Goal: Task Accomplishment & Management: Manage account settings

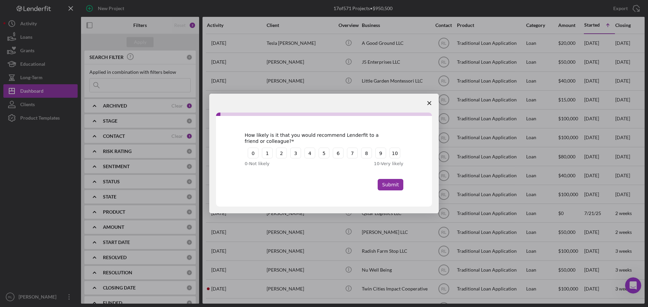
click at [431, 102] on icon "Close survey" at bounding box center [429, 103] width 4 height 4
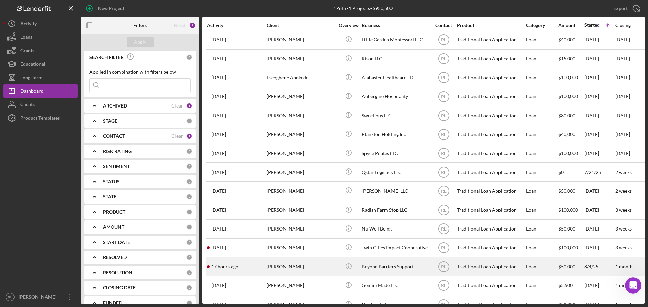
scroll to position [60, 0]
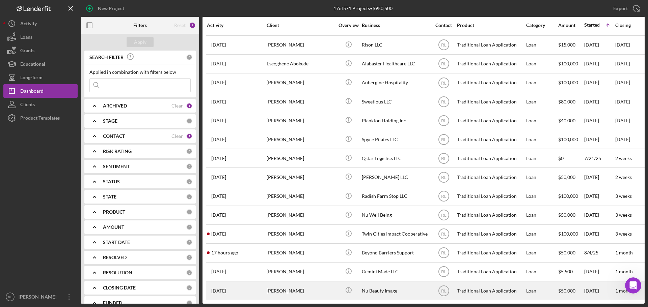
click at [292, 283] on div "[PERSON_NAME]" at bounding box center [299, 291] width 67 height 18
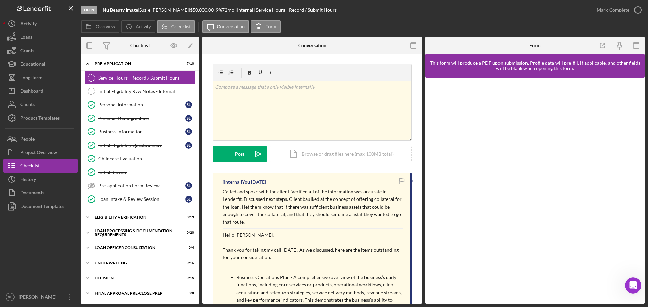
drag, startPoint x: 308, startPoint y: 182, endPoint x: 309, endPoint y: 224, distance: 41.5
click at [309, 224] on p "Called and spoke with the client. Verified all of the information was accurate …" at bounding box center [313, 207] width 180 height 38
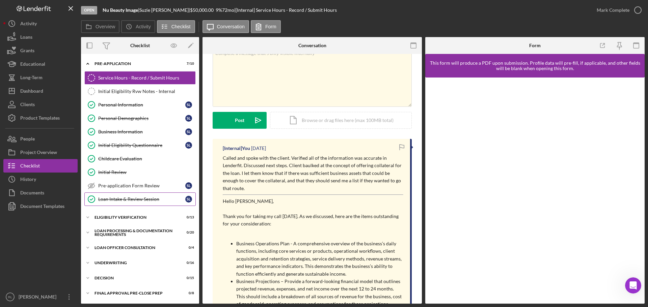
scroll to position [34, 0]
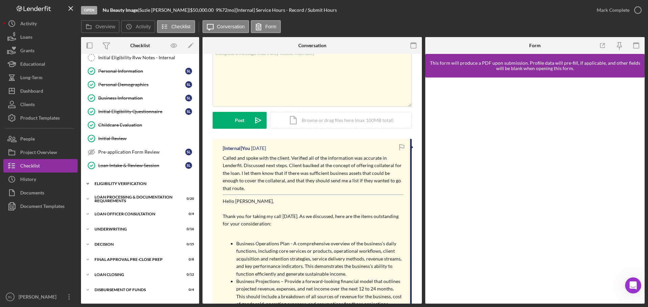
click at [111, 184] on div "Eligibility Verification" at bounding box center [142, 184] width 96 height 4
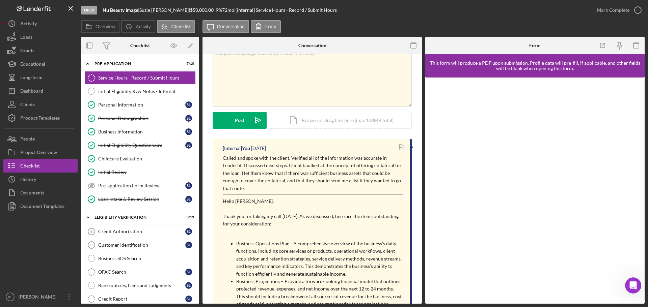
scroll to position [0, 0]
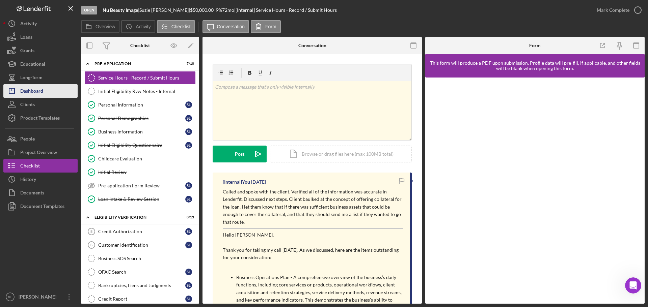
click at [46, 95] on button "Icon/Dashboard Dashboard" at bounding box center [40, 90] width 74 height 13
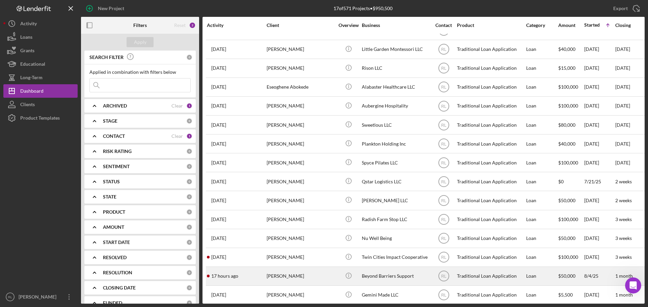
scroll to position [60, 0]
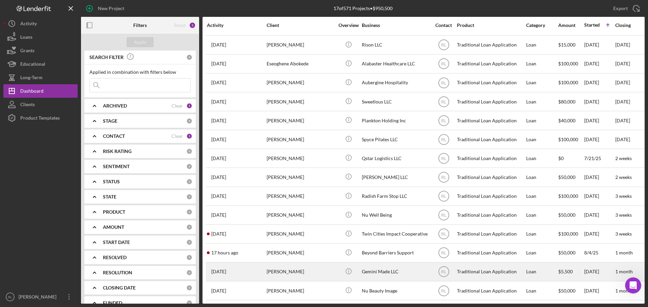
click at [307, 265] on div "[PERSON_NAME]" at bounding box center [299, 272] width 67 height 18
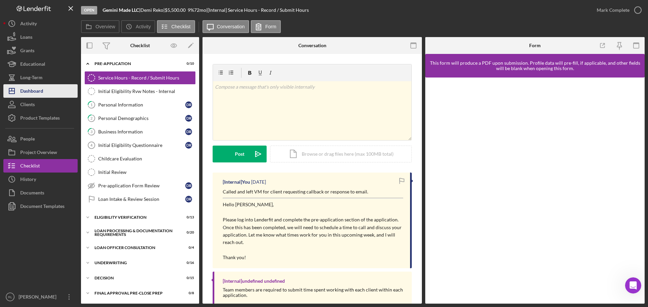
drag, startPoint x: 22, startPoint y: 96, endPoint x: 26, endPoint y: 97, distance: 4.1
click at [22, 96] on div "Dashboard" at bounding box center [31, 91] width 23 height 15
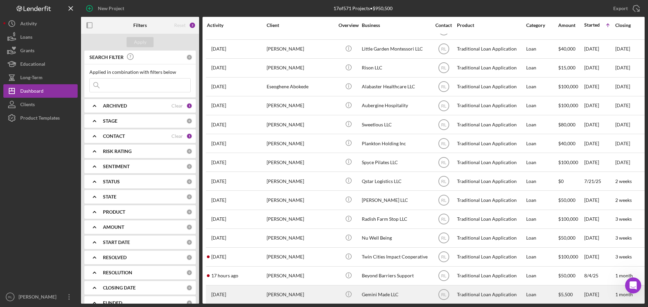
scroll to position [60, 0]
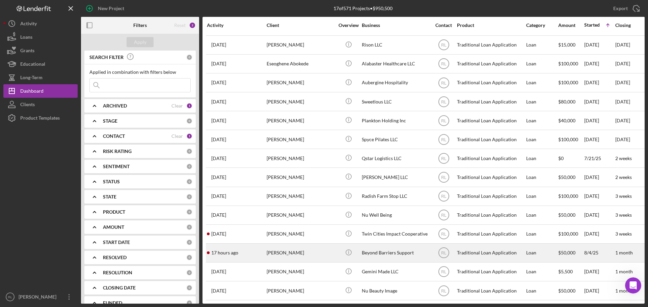
click at [298, 247] on div "[PERSON_NAME]" at bounding box center [299, 253] width 67 height 18
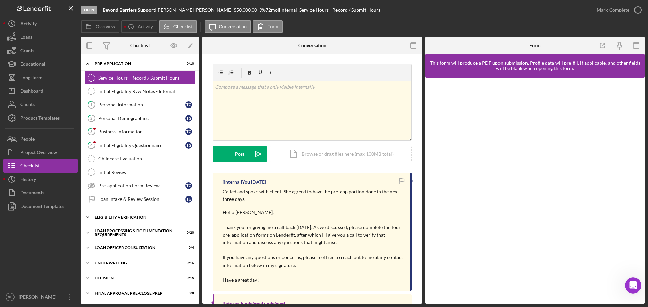
click at [130, 218] on div "Eligibility Verification" at bounding box center [142, 218] width 96 height 4
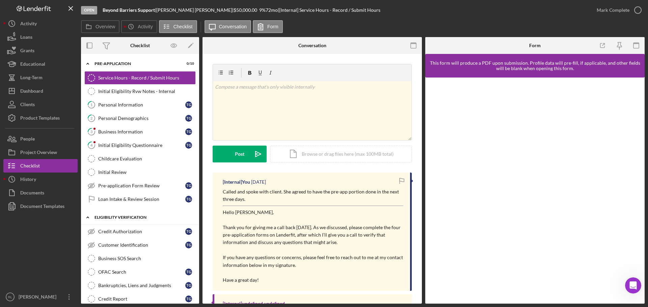
click at [132, 219] on div "Eligibility Verification" at bounding box center [142, 218] width 96 height 4
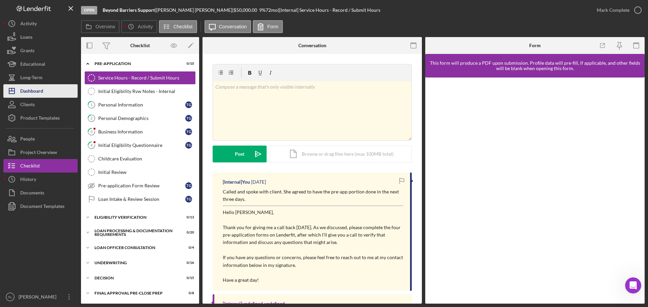
click at [45, 92] on button "Icon/Dashboard Dashboard" at bounding box center [40, 90] width 74 height 13
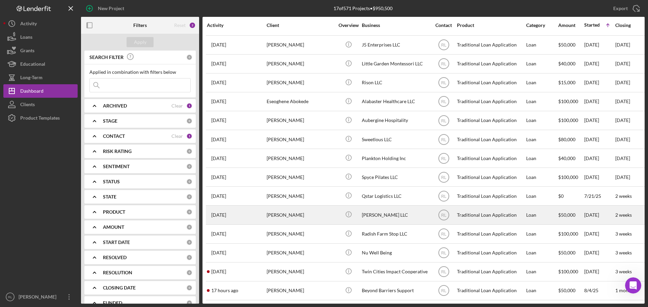
scroll to position [60, 0]
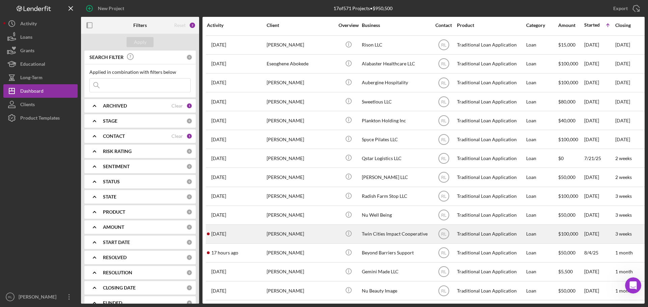
click at [309, 229] on div "[PERSON_NAME]" at bounding box center [299, 234] width 67 height 18
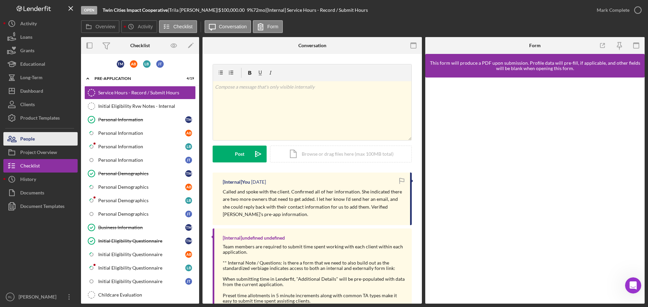
click at [28, 141] on div "People" at bounding box center [27, 139] width 15 height 15
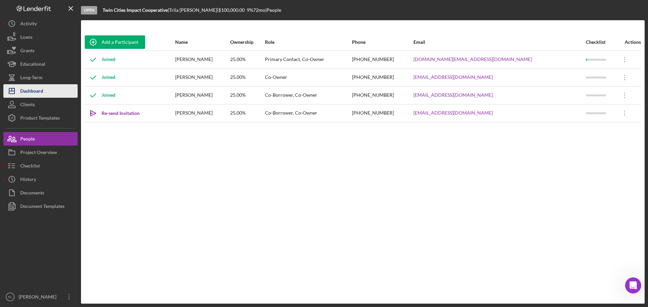
click at [53, 94] on button "Icon/Dashboard Dashboard" at bounding box center [40, 90] width 74 height 13
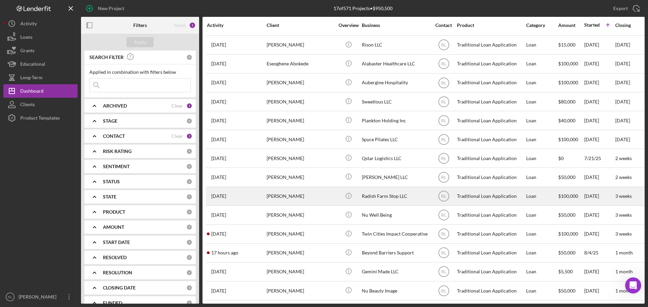
scroll to position [60, 0]
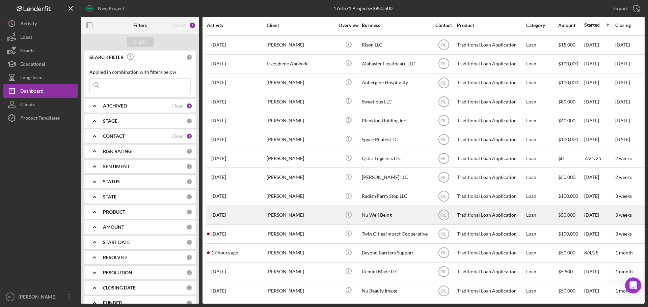
click at [323, 208] on div "[PERSON_NAME]" at bounding box center [299, 215] width 67 height 18
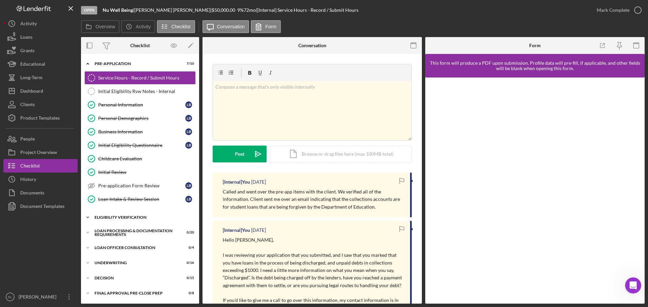
click at [124, 219] on div "Eligibility Verification" at bounding box center [142, 218] width 96 height 4
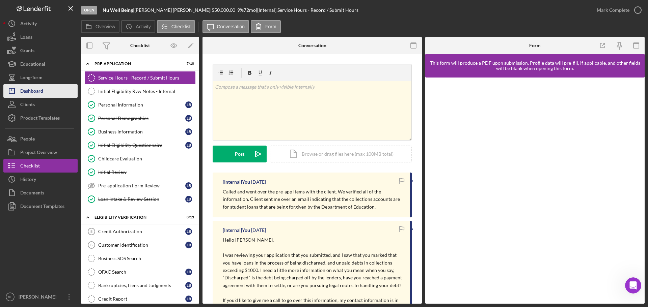
click at [38, 91] on div "Dashboard" at bounding box center [31, 91] width 23 height 15
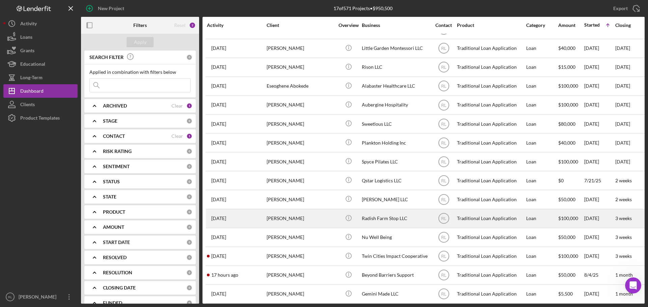
scroll to position [60, 0]
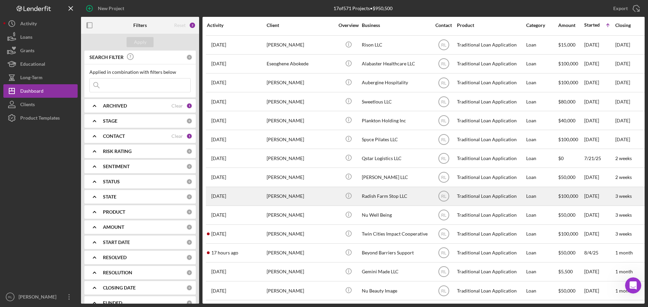
click at [309, 195] on div "[PERSON_NAME]" at bounding box center [299, 197] width 67 height 18
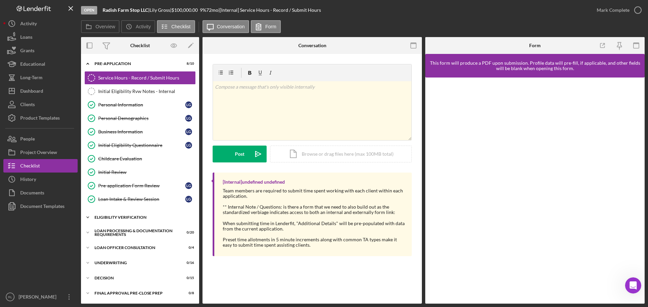
click at [123, 211] on div "Icon/Expander Eligibility Verification 0 / 13" at bounding box center [140, 217] width 118 height 13
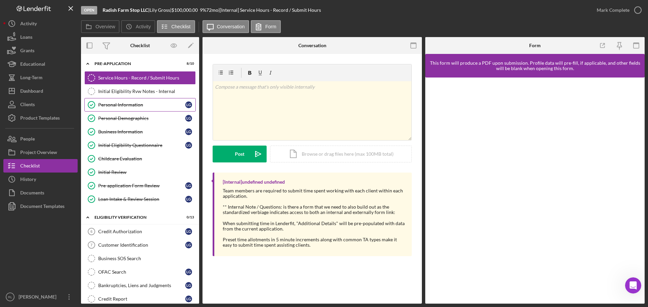
click at [130, 108] on link "Personal Information Personal Information L G" at bounding box center [139, 104] width 111 height 13
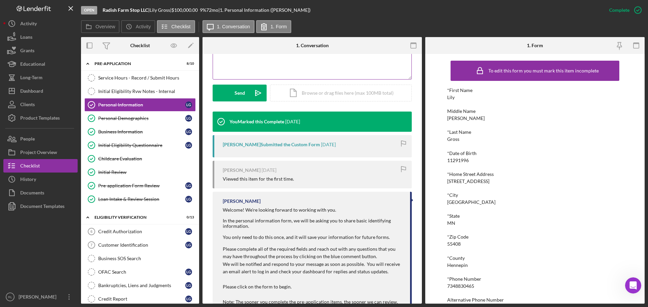
scroll to position [199, 0]
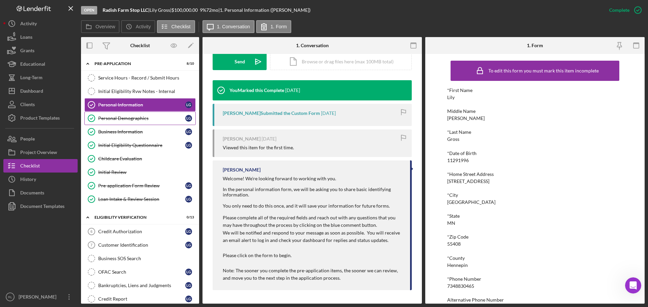
click at [137, 120] on div "Personal Demographics" at bounding box center [141, 118] width 87 height 5
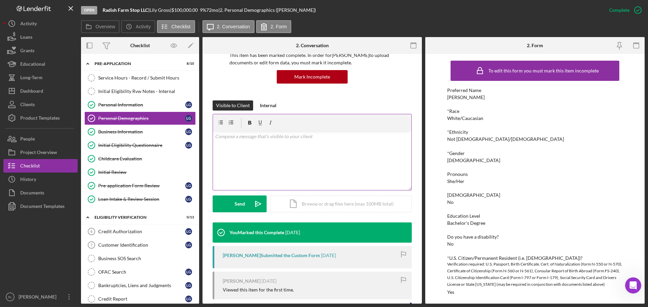
scroll to position [169, 0]
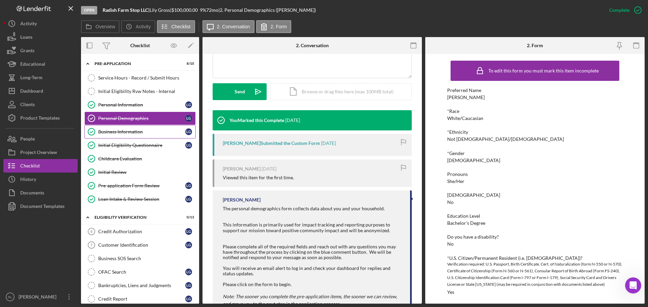
click at [131, 134] on div "Business Information" at bounding box center [141, 131] width 87 height 5
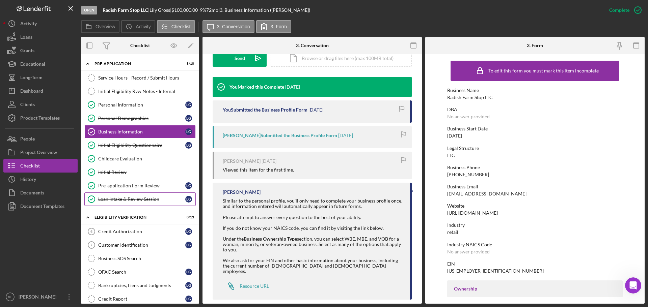
scroll to position [206, 0]
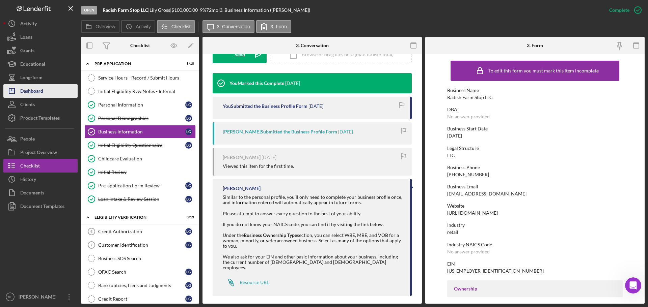
click at [33, 91] on div "Dashboard" at bounding box center [31, 91] width 23 height 15
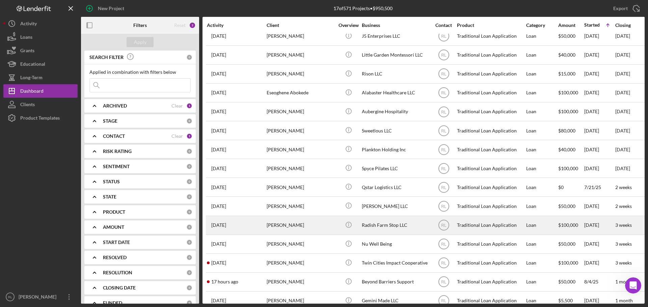
scroll to position [60, 0]
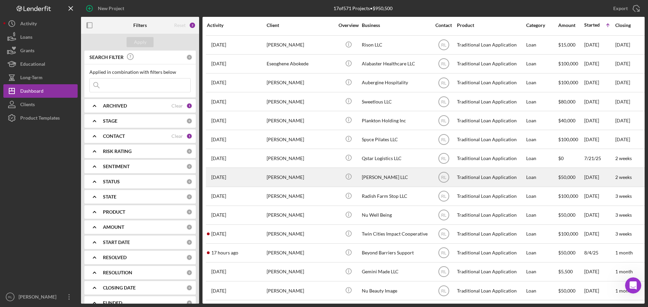
click at [308, 174] on div "[PERSON_NAME]" at bounding box center [299, 177] width 67 height 18
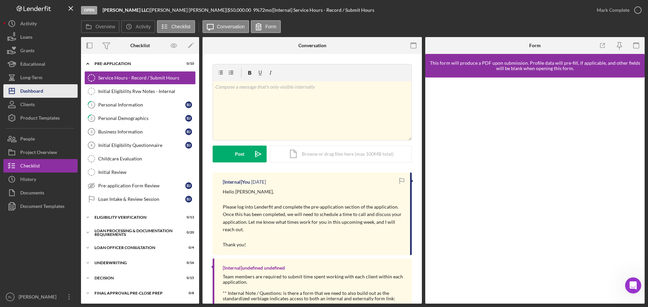
click at [47, 93] on button "Icon/Dashboard Dashboard" at bounding box center [40, 90] width 74 height 13
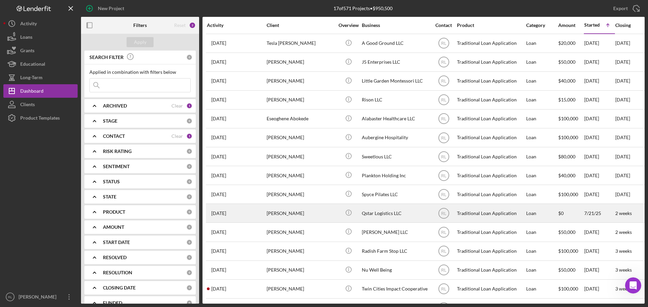
click at [322, 217] on div "[PERSON_NAME]" at bounding box center [299, 213] width 67 height 18
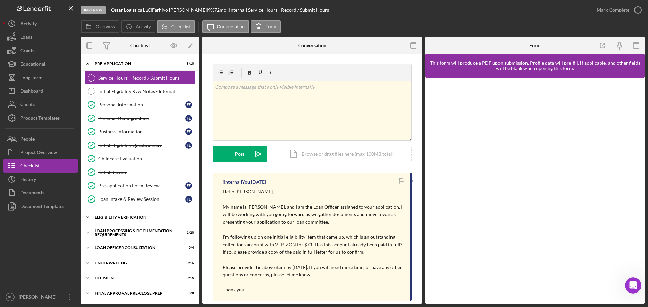
click at [137, 219] on div "Eligibility Verification" at bounding box center [142, 218] width 96 height 4
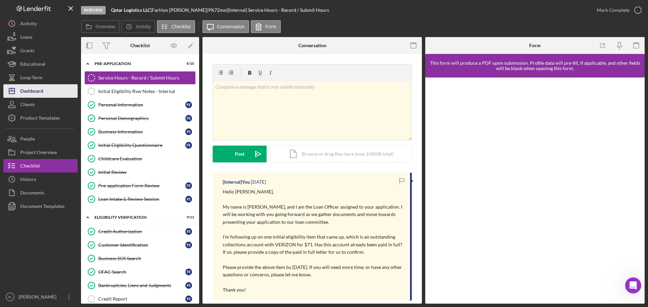
click at [41, 89] on div "Dashboard" at bounding box center [31, 91] width 23 height 15
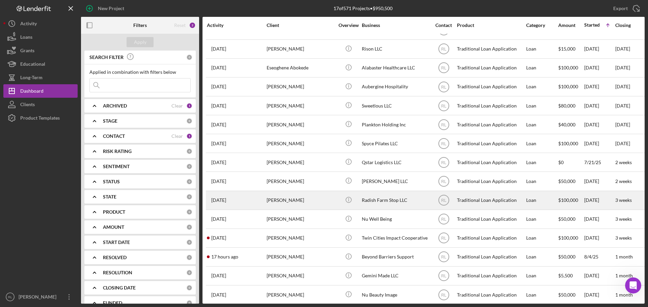
scroll to position [60, 0]
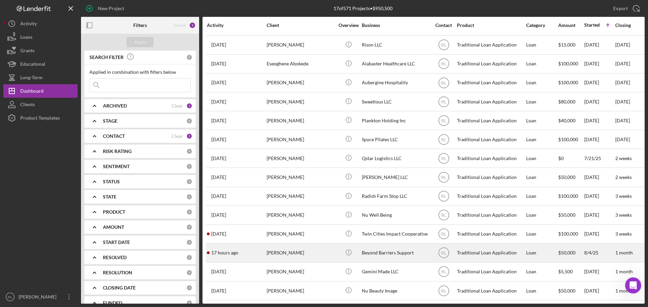
click at [312, 248] on div "[PERSON_NAME]" at bounding box center [299, 253] width 67 height 18
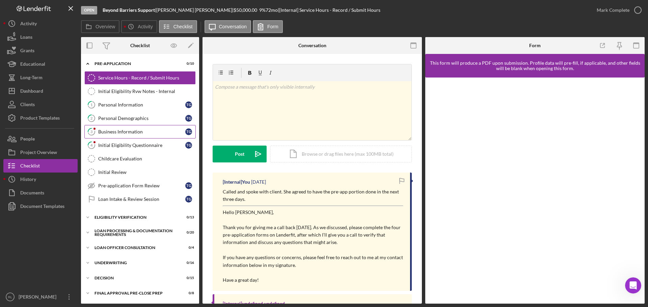
click at [141, 134] on div "Business Information" at bounding box center [141, 131] width 87 height 5
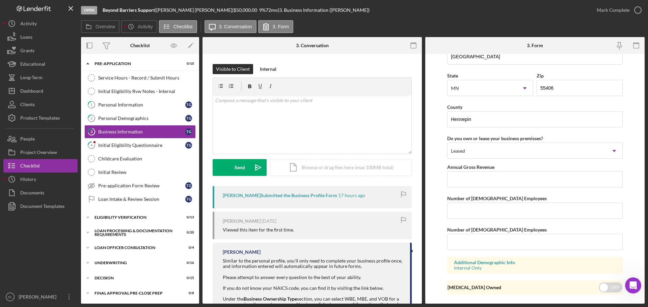
scroll to position [624, 0]
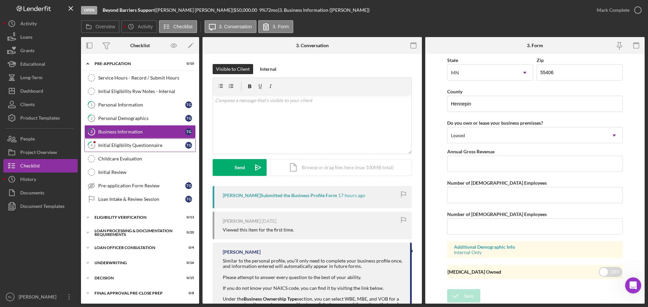
click at [136, 149] on link "4 Initial Eligibility Questionnaire T G" at bounding box center [139, 145] width 111 height 13
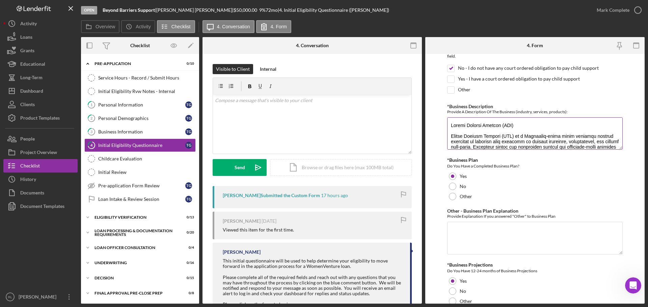
drag, startPoint x: 449, startPoint y: 126, endPoint x: 500, endPoint y: 124, distance: 51.6
click at [500, 124] on textarea "*Business Description" at bounding box center [534, 133] width 175 height 32
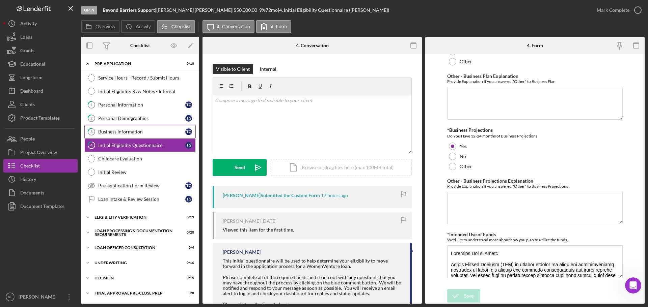
click at [125, 133] on div "Business Information" at bounding box center [141, 131] width 87 height 5
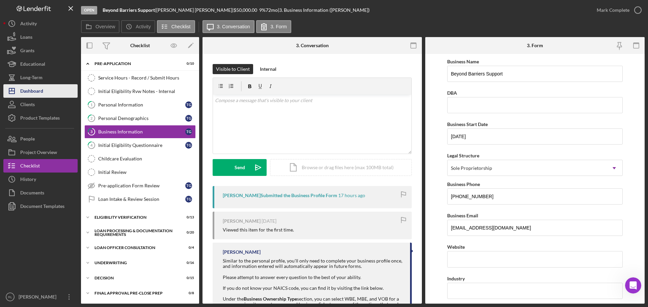
click at [37, 87] on div "Dashboard" at bounding box center [31, 91] width 23 height 15
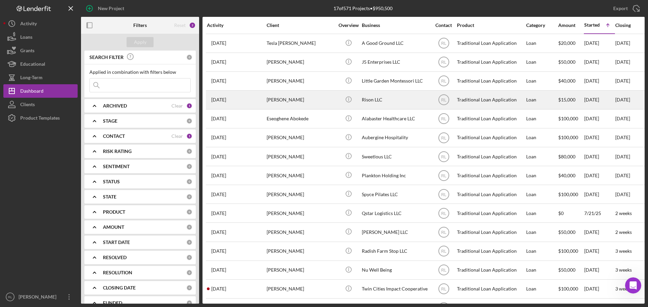
click at [306, 102] on div "[PERSON_NAME]" at bounding box center [299, 100] width 67 height 18
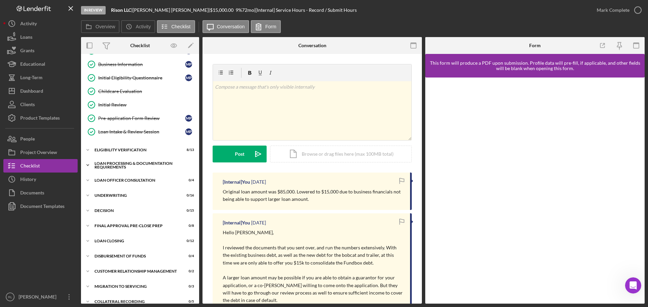
click at [128, 165] on div "Loan Processing & Documentation Requirements" at bounding box center [142, 166] width 96 height 8
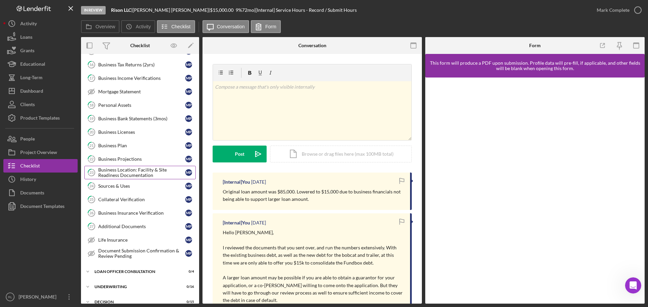
scroll to position [270, 0]
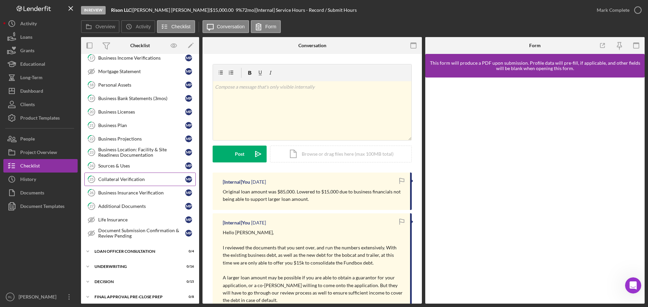
click at [127, 182] on div "Collateral Verification" at bounding box center [141, 179] width 87 height 5
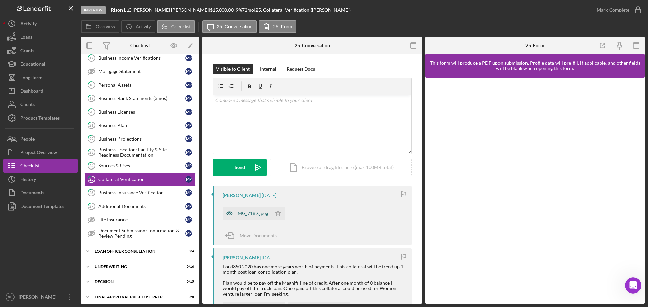
click at [258, 212] on div "IMG_7182.jpeg" at bounding box center [252, 213] width 32 height 5
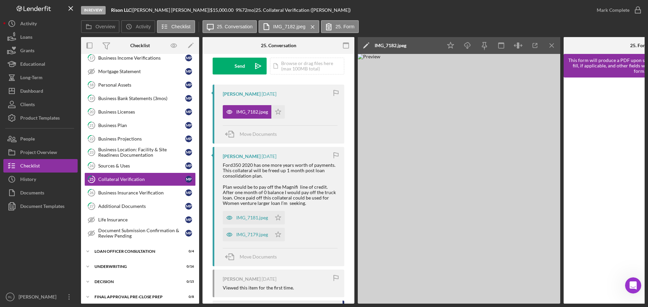
scroll to position [169, 0]
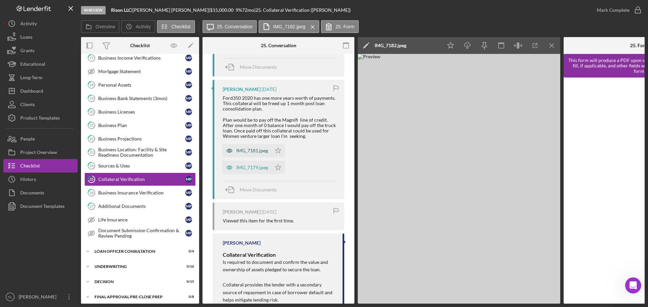
click at [245, 149] on div "IMG_7181.jpeg" at bounding box center [252, 150] width 32 height 5
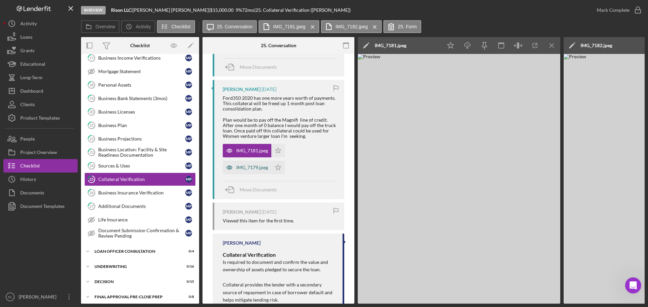
click at [256, 164] on div "IMG_7179.jpeg" at bounding box center [247, 167] width 49 height 13
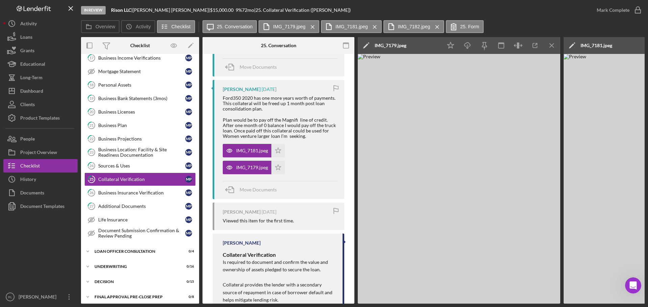
drag, startPoint x: 223, startPoint y: 118, endPoint x: 315, endPoint y: 135, distance: 94.3
click at [315, 135] on div "Ford350 2020 has one more years worth of payments. This collateral will be free…" at bounding box center [280, 117] width 115 height 44
drag, startPoint x: 318, startPoint y: 135, endPoint x: 306, endPoint y: 110, distance: 27.6
click at [306, 110] on div "Ford350 2020 has one more years worth of payments. This collateral will be free…" at bounding box center [280, 117] width 115 height 44
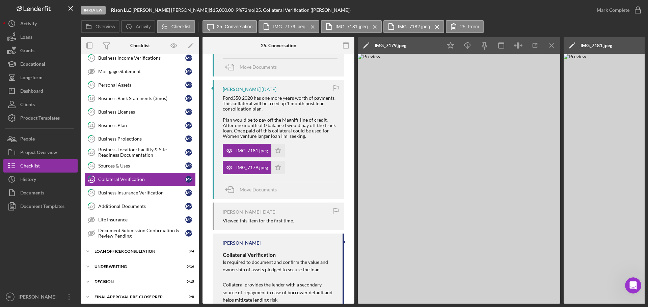
click at [306, 110] on div "Ford350 2020 has one more years worth of payments. This collateral will be free…" at bounding box center [280, 117] width 115 height 44
drag, startPoint x: 306, startPoint y: 108, endPoint x: 320, endPoint y: 136, distance: 31.4
click at [320, 136] on div "Ford350 2020 has one more years worth of payments. This collateral will be free…" at bounding box center [280, 117] width 115 height 44
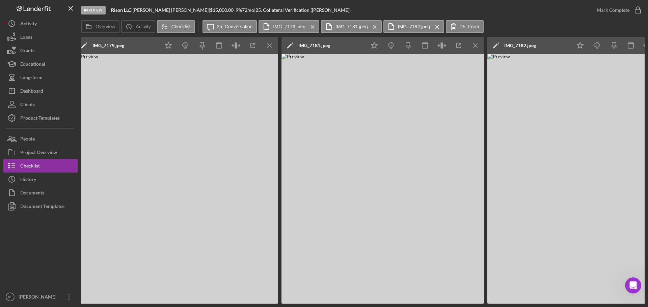
scroll to position [0, 242]
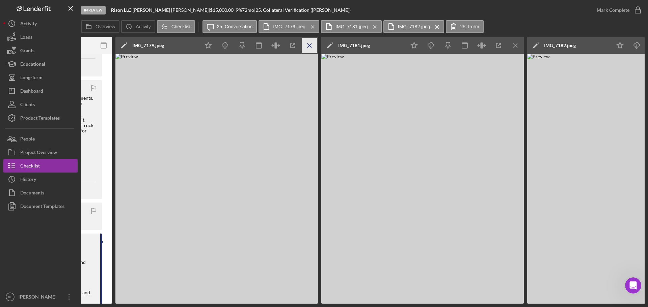
click at [307, 44] on line "button" at bounding box center [309, 46] width 4 height 4
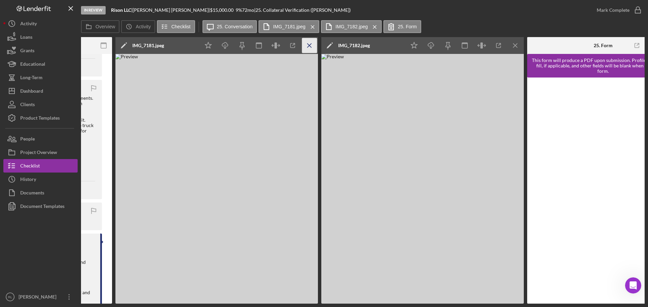
click at [308, 44] on icon "Icon/Menu Close" at bounding box center [309, 45] width 15 height 15
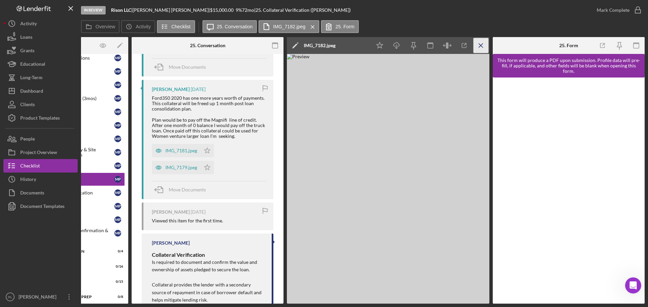
click at [485, 48] on icon "Icon/Menu Close" at bounding box center [480, 45] width 15 height 15
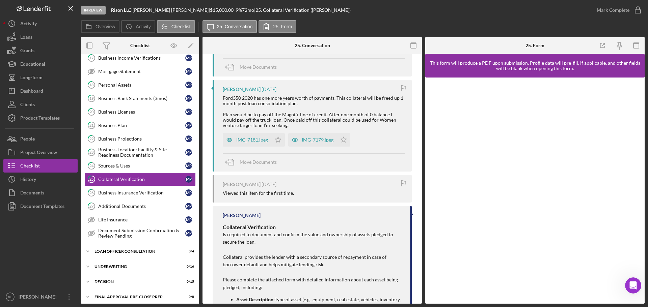
scroll to position [135, 0]
